Goal: Information Seeking & Learning: Learn about a topic

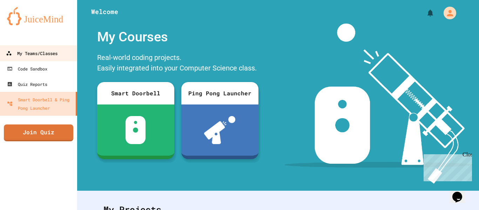
click at [61, 57] on link "My Teams/Classes" at bounding box center [39, 53] width 80 height 16
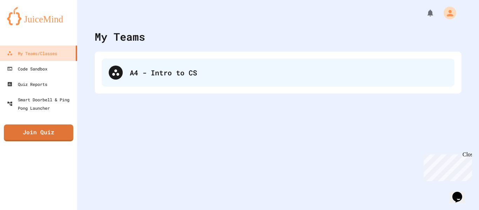
click at [217, 72] on div "A4 - Intro to CS" at bounding box center [289, 72] width 318 height 11
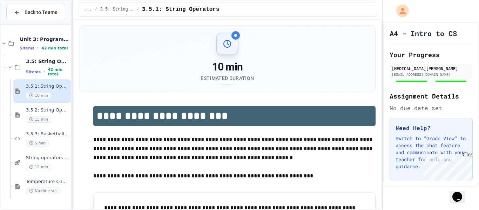
scroll to position [17, 0]
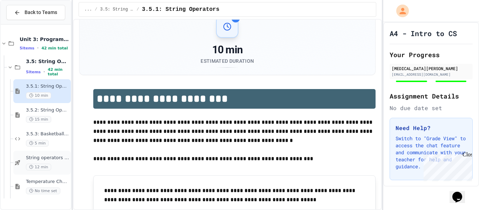
click at [51, 166] on div "12 min" at bounding box center [47, 167] width 43 height 7
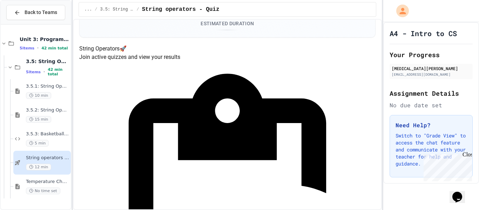
scroll to position [84, 0]
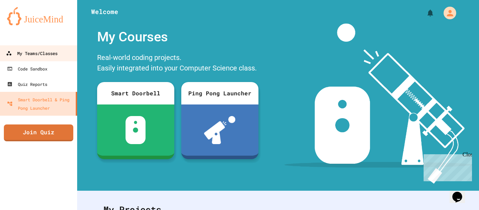
click at [53, 52] on div "My Teams/Classes" at bounding box center [32, 53] width 52 height 9
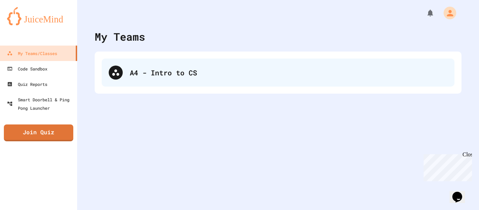
click at [209, 80] on div "A4 - Intro to CS" at bounding box center [278, 73] width 353 height 28
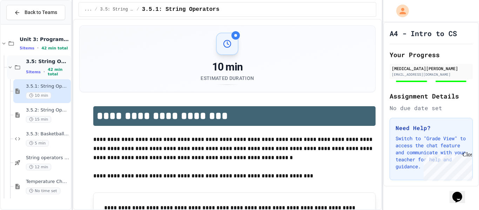
click at [50, 62] on span "3.5: String Operators" at bounding box center [47, 61] width 43 height 6
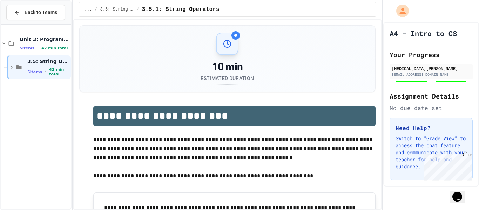
click at [50, 62] on span "3.5: String Operators" at bounding box center [48, 61] width 42 height 6
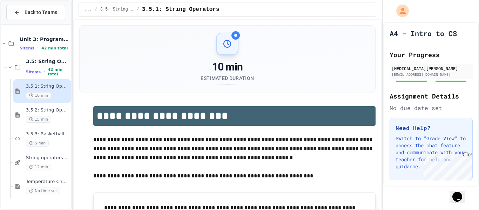
click at [50, 62] on span "3.5: String Operators" at bounding box center [47, 61] width 43 height 6
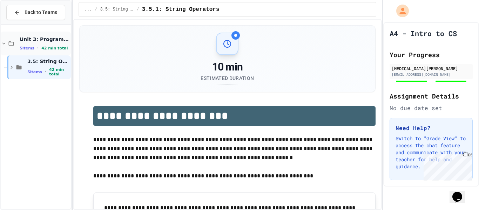
click at [48, 41] on span "Unit 3: Programming Fundamentals" at bounding box center [45, 39] width 50 height 6
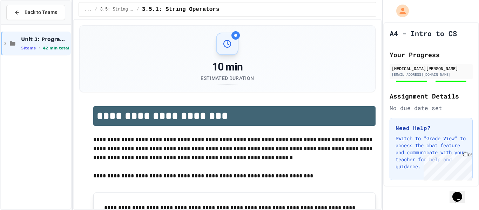
click at [48, 41] on span "Unit 3: Programming Fundamentals" at bounding box center [45, 39] width 48 height 6
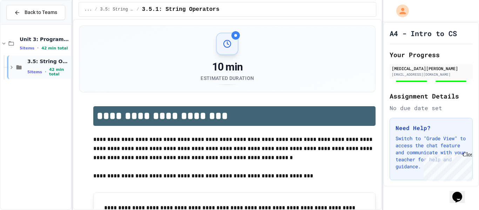
click at [47, 63] on span "3.5: String Operators" at bounding box center [48, 61] width 42 height 6
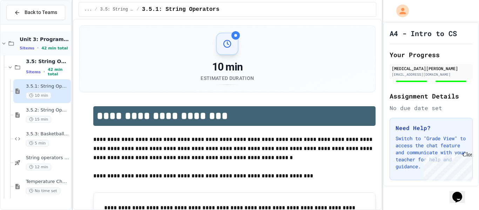
click at [25, 46] on span "5 items" at bounding box center [27, 48] width 15 height 5
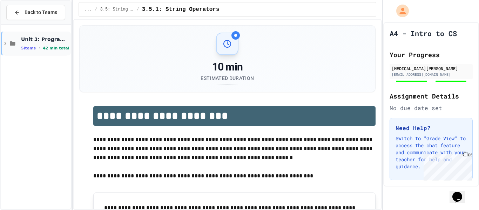
click at [26, 47] on span "5 items" at bounding box center [28, 48] width 15 height 5
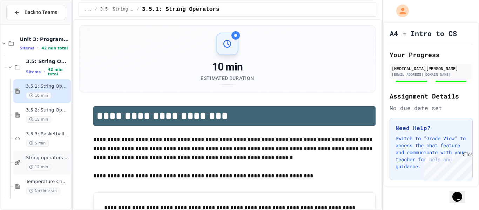
click at [60, 156] on span "String operators - Quiz" at bounding box center [47, 158] width 43 height 6
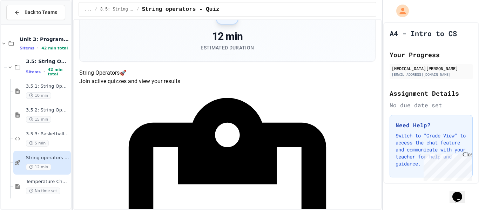
scroll to position [41, 0]
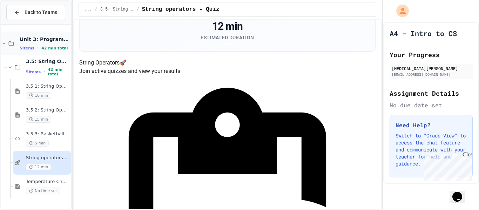
click at [31, 43] on div "Unit 3: Programming Fundamentals 5 items • 42 min total" at bounding box center [45, 43] width 50 height 15
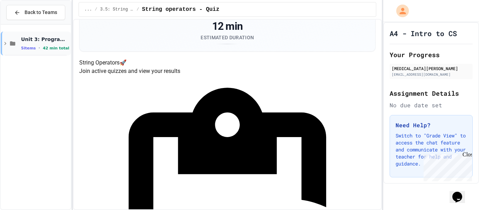
click at [31, 44] on div "Unit 3: Programming Fundamentals 5 items • 42 min total" at bounding box center [45, 43] width 48 height 15
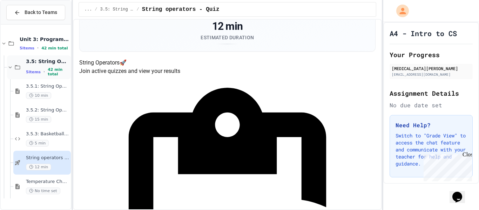
click at [40, 64] on span "3.5: String Operators" at bounding box center [47, 61] width 43 height 6
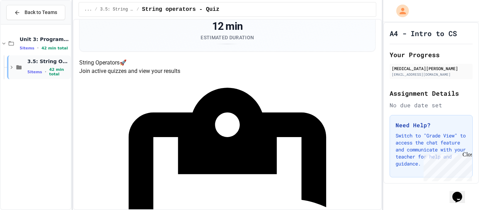
click at [42, 66] on div "3.5: String Operators 5 items • 42 min total" at bounding box center [48, 67] width 42 height 19
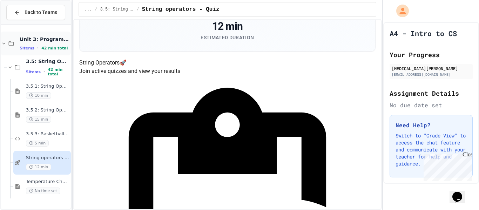
click at [23, 37] on span "Unit 3: Programming Fundamentals" at bounding box center [45, 39] width 50 height 6
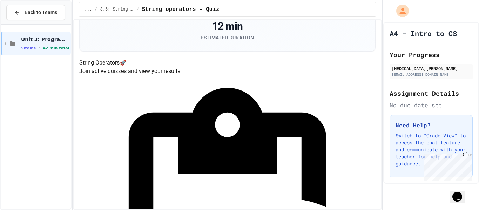
click at [23, 37] on span "Unit 3: Programming Fundamentals" at bounding box center [45, 39] width 48 height 6
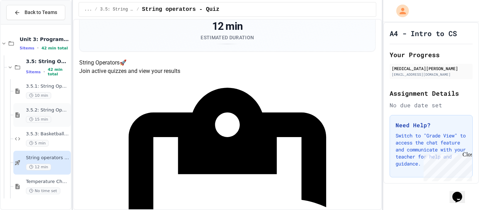
click at [63, 109] on span "3.5.2: String Operators - Review" at bounding box center [47, 110] width 43 height 6
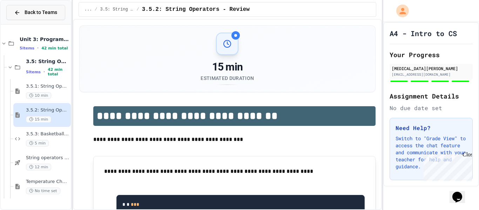
click at [22, 16] on div "Back to Teams" at bounding box center [35, 12] width 43 height 7
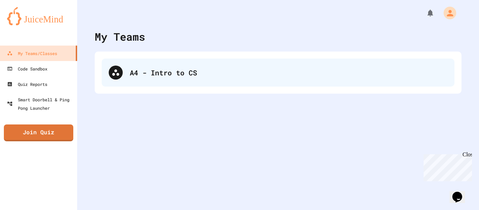
click at [142, 72] on div "A4 - Intro to CS" at bounding box center [289, 72] width 318 height 11
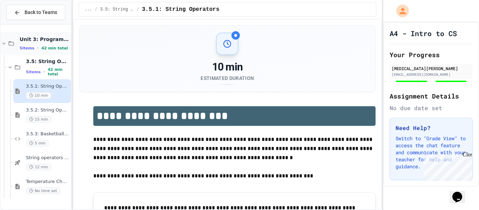
click at [46, 42] on div "Unit 3: Programming Fundamentals 5 items • 42 min total" at bounding box center [45, 43] width 50 height 15
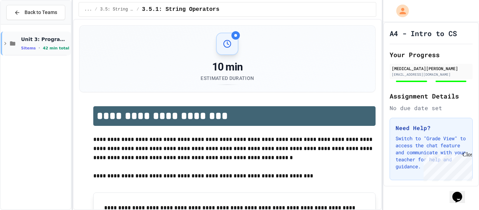
click at [47, 43] on div "Unit 3: Programming Fundamentals 5 items • 42 min total" at bounding box center [45, 43] width 48 height 15
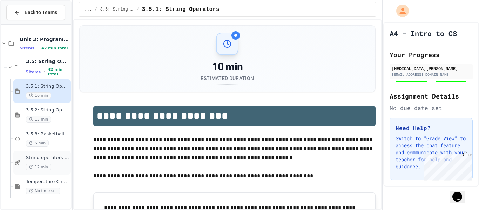
click at [59, 162] on div "String operators - Quiz 12 min" at bounding box center [47, 162] width 43 height 15
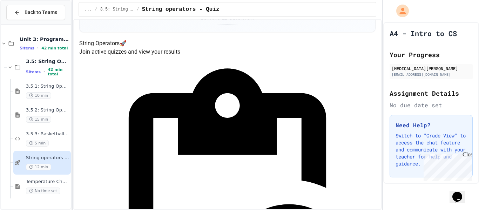
scroll to position [106, 0]
